Goal: Information Seeking & Learning: Learn about a topic

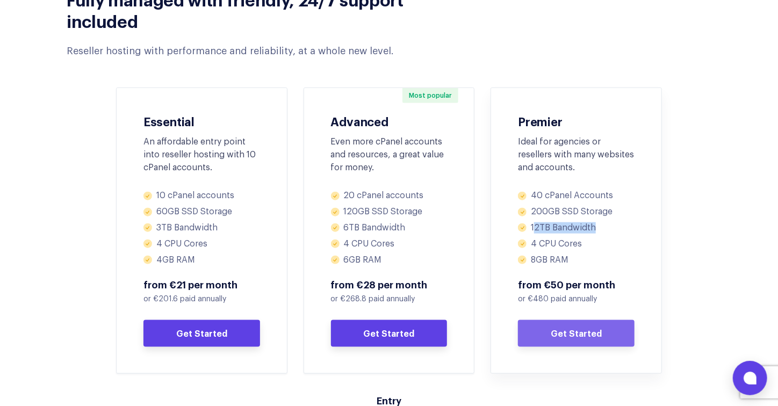
drag, startPoint x: 535, startPoint y: 230, endPoint x: 602, endPoint y: 228, distance: 67.2
click at [602, 228] on li "12TB Bandwidth" at bounding box center [576, 227] width 117 height 11
click at [578, 249] on li "4 CPU Cores" at bounding box center [576, 243] width 117 height 11
drag, startPoint x: 539, startPoint y: 241, endPoint x: 592, endPoint y: 238, distance: 53.2
click at [592, 238] on li "4 CPU Cores" at bounding box center [576, 243] width 117 height 11
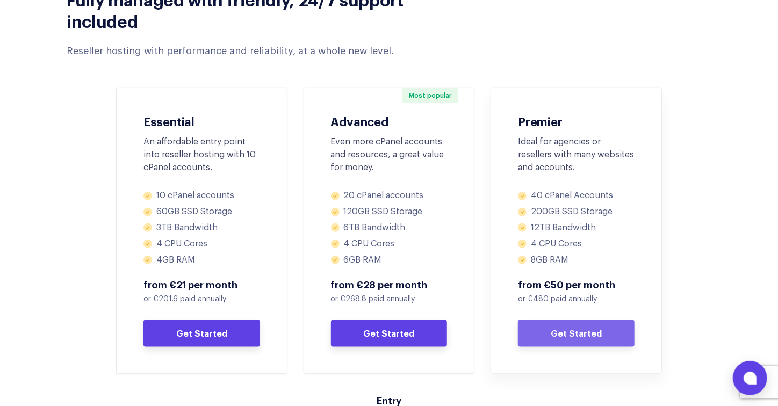
click at [579, 251] on ul "40 cPanel Accounts 200GB SSD Storage 12TB Bandwidth 4 CPU Cores 8GB RAM" at bounding box center [576, 227] width 117 height 75
drag, startPoint x: 538, startPoint y: 262, endPoint x: 593, endPoint y: 263, distance: 55.3
click at [593, 262] on li "8GB RAM" at bounding box center [576, 260] width 117 height 11
click at [595, 265] on div "40 cPanel Accounts 200GB SSD Storage 12TB Bandwidth 4 CPU Cores 8GB RAM from €5…" at bounding box center [576, 268] width 117 height 157
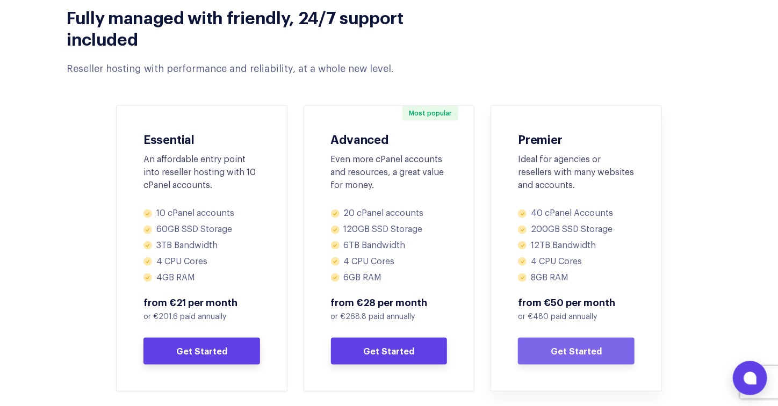
scroll to position [483, 0]
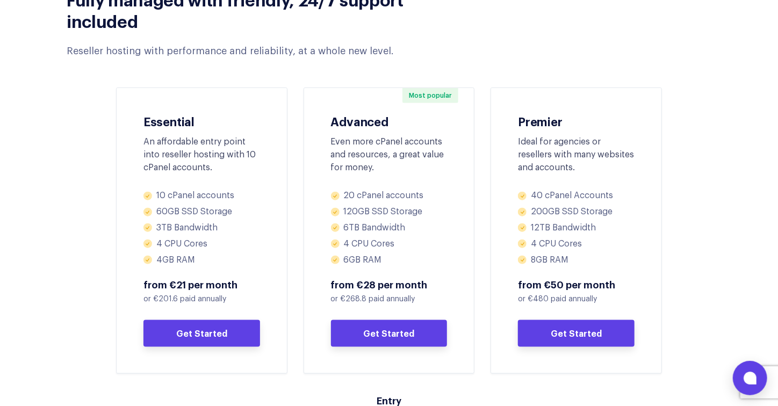
drag, startPoint x: 704, startPoint y: 48, endPoint x: 675, endPoint y: 11, distance: 47.2
click at [704, 48] on div "Fully managed with friendly, 24/7 support included Reseller hosting with perfor…" at bounding box center [389, 17] width 661 height 81
